Goal: Transaction & Acquisition: Obtain resource

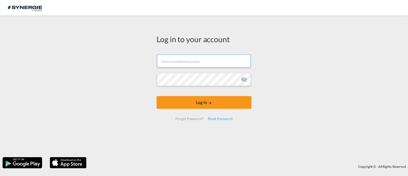
type input "[EMAIL_ADDRESS][DOMAIN_NAME]"
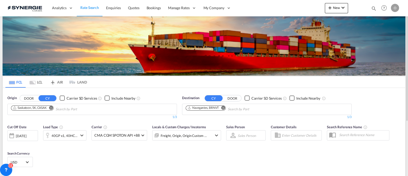
click at [375, 8] on md-icon "icon-magnify" at bounding box center [374, 9] width 6 height 6
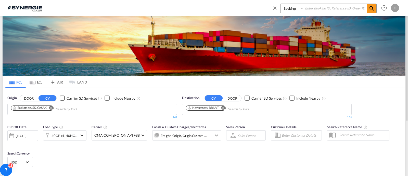
click at [296, 11] on select "Bookings Quotes Enquiries" at bounding box center [293, 8] width 24 height 9
select select "Quotes"
click at [281, 4] on select "Bookings Quotes Enquiries" at bounding box center [293, 8] width 24 height 9
click at [319, 7] on input at bounding box center [336, 8] width 64 height 9
paste input "SYC000011899"
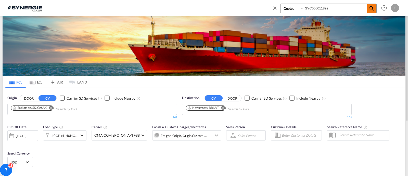
type input "SYC000011899"
click at [370, 9] on md-icon "icon-magnify" at bounding box center [372, 8] width 6 height 6
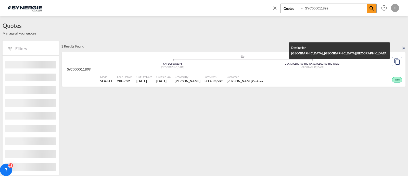
click at [258, 63] on div "USATL | [GEOGRAPHIC_DATA], [GEOGRAPHIC_DATA]" at bounding box center [313, 63] width 140 height 3
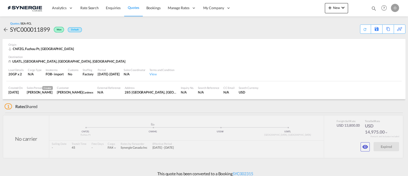
scroll to position [4, 0]
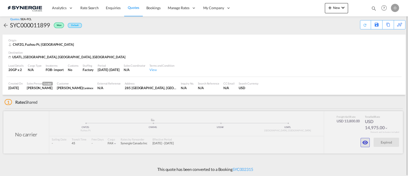
click at [363, 141] on md-icon "icon-eye" at bounding box center [365, 142] width 6 height 6
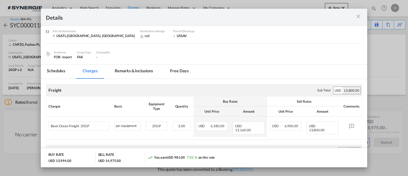
scroll to position [42, 0]
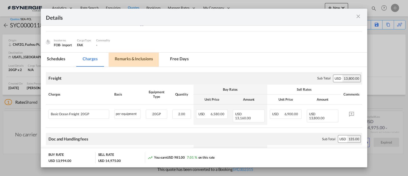
click at [134, 60] on md-tab-item "Remarks & Inclusions" at bounding box center [134, 60] width 50 height 14
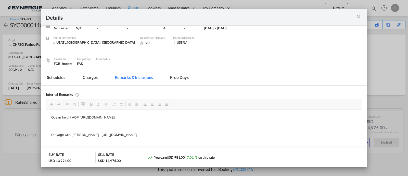
scroll to position [0, 0]
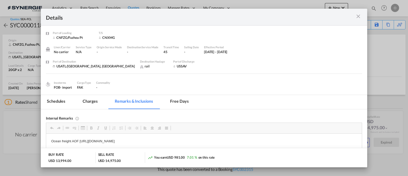
click at [354, 18] on div "Port of Loading ..." at bounding box center [347, 17] width 32 height 6
click at [360, 17] on md-icon "icon-close m-3 fg-AAA8AD cursor" at bounding box center [358, 16] width 6 height 6
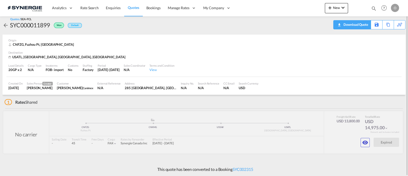
click at [358, 25] on div "Download Quote" at bounding box center [355, 24] width 26 height 8
